Goal: Task Accomplishment & Management: Use online tool/utility

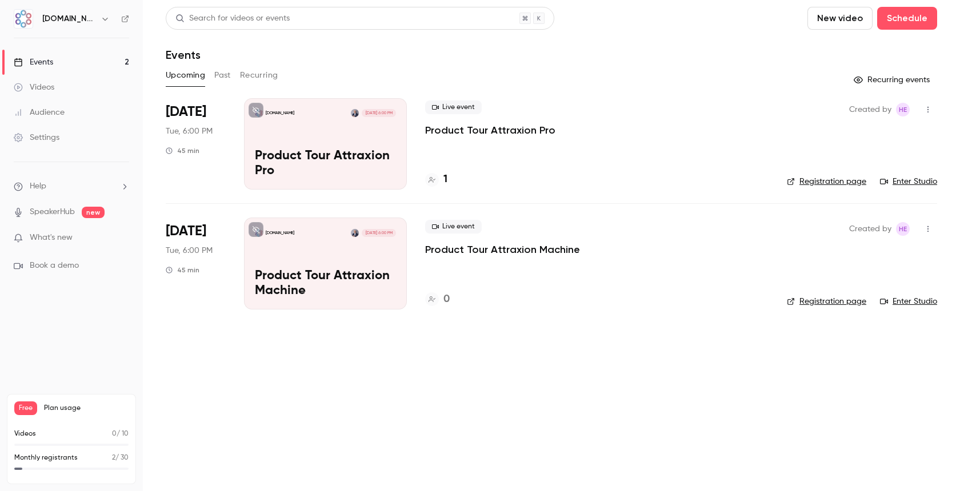
click at [366, 151] on p "Product Tour Attraxion Pro" at bounding box center [325, 164] width 141 height 30
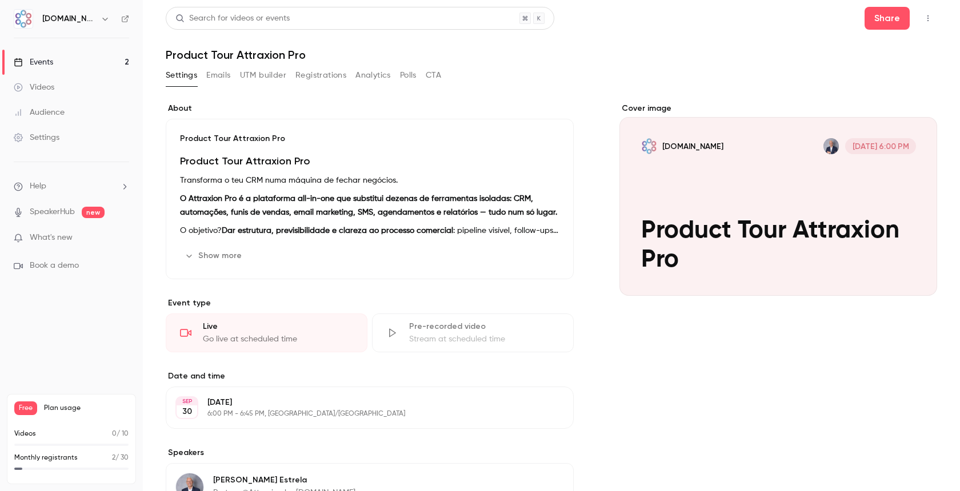
click at [264, 73] on button "UTM builder" at bounding box center [263, 75] width 46 height 18
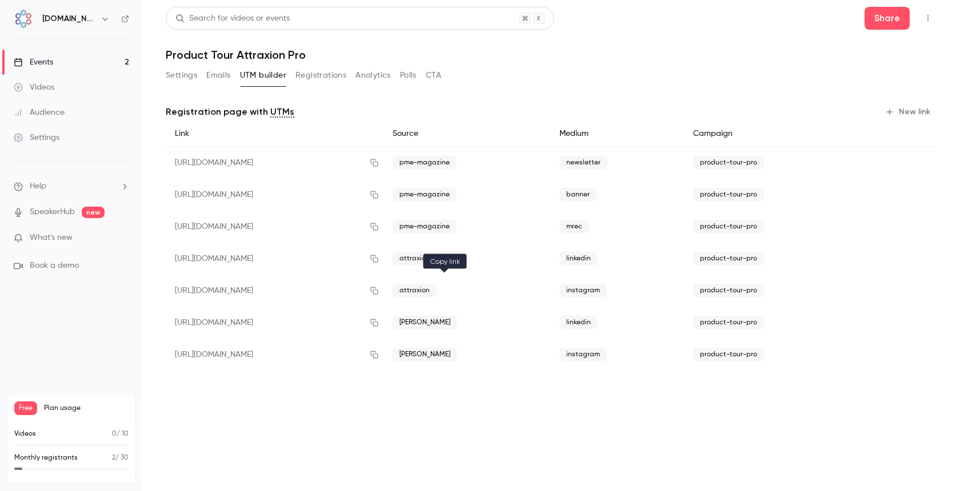
click at [378, 289] on icon "button" at bounding box center [373, 290] width 7 height 7
click at [35, 64] on div "Events" at bounding box center [33, 62] width 39 height 11
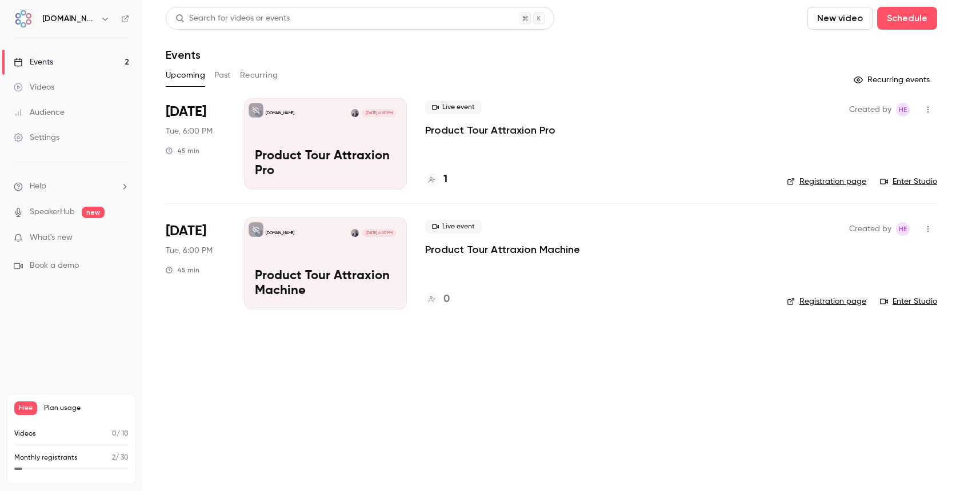
click at [290, 248] on div "[DOMAIN_NAME] [DATE] 6:00 PM Product Tour Attraxion Machine" at bounding box center [325, 263] width 163 height 91
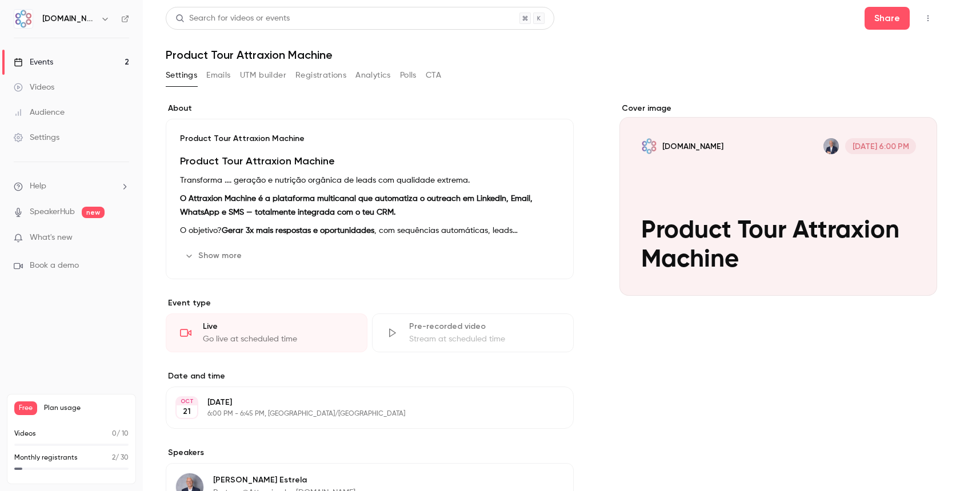
click at [275, 79] on button "UTM builder" at bounding box center [263, 75] width 46 height 18
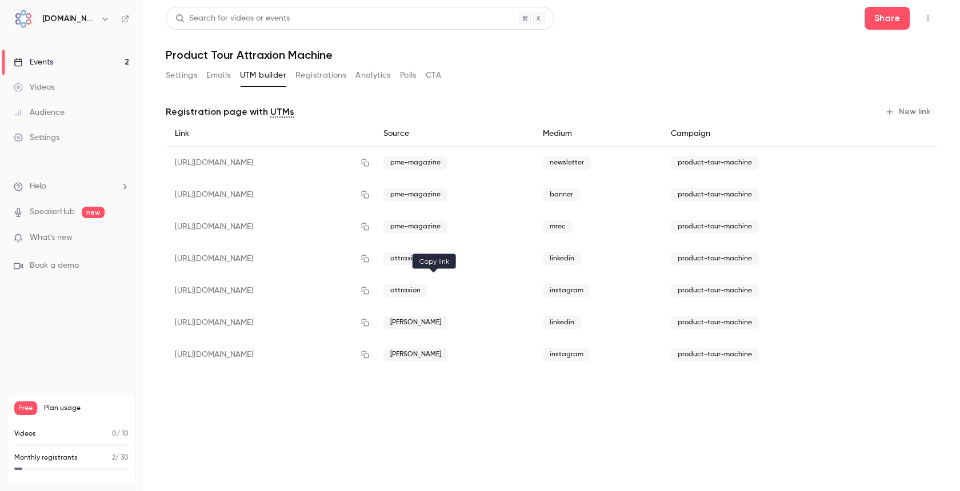
click at [370, 288] on icon "button" at bounding box center [364, 291] width 9 height 8
